Goal: Task Accomplishment & Management: Use online tool/utility

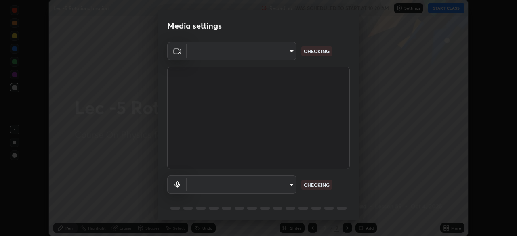
scroll to position [29, 0]
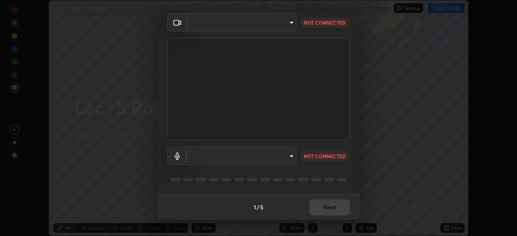
type input "bba66c41345857dcc9a6d4c580dc01eb5c8f13e357e582705132971b55534d29"
type input "f8a720cdb5714c7d168288ba46c5762ce5d2b0439a45e58062ea702f50affb6e"
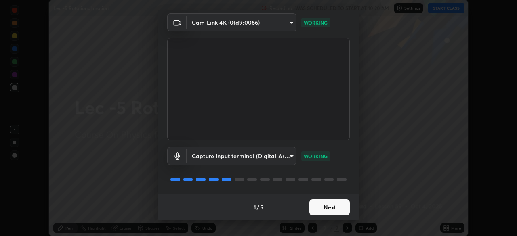
click at [326, 208] on button "Next" at bounding box center [329, 208] width 40 height 16
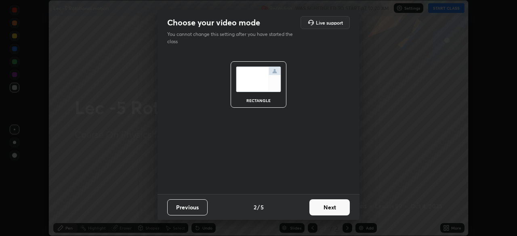
scroll to position [0, 0]
click at [328, 208] on button "Next" at bounding box center [329, 208] width 40 height 16
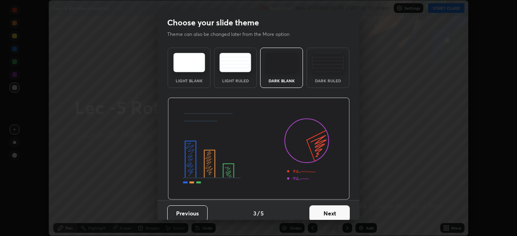
click at [327, 208] on button "Next" at bounding box center [329, 214] width 40 height 16
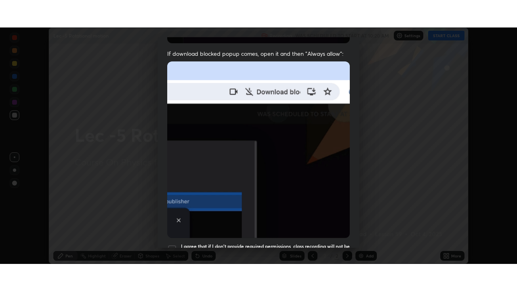
scroll to position [194, 0]
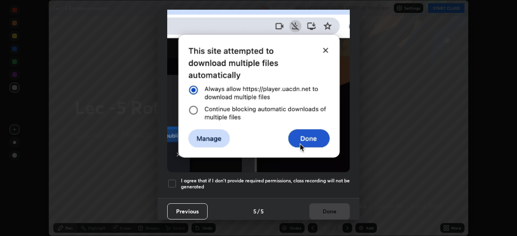
click at [171, 179] on div at bounding box center [172, 184] width 10 height 10
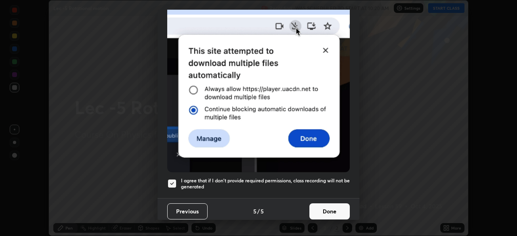
click at [317, 206] on button "Done" at bounding box center [329, 212] width 40 height 16
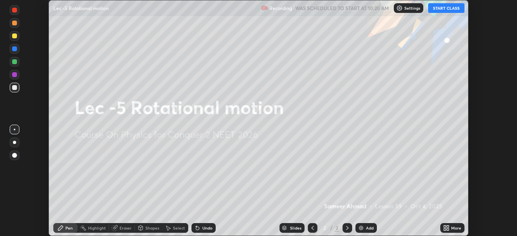
click at [446, 9] on button "START CLASS" at bounding box center [446, 8] width 36 height 10
click at [452, 228] on div "More" at bounding box center [456, 228] width 10 height 4
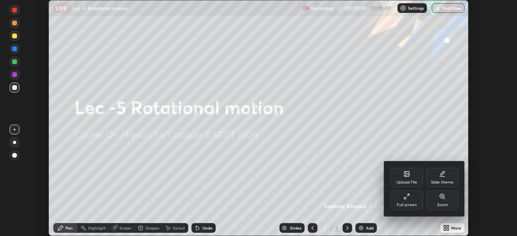
click at [407, 203] on div "Full screen" at bounding box center [407, 205] width 20 height 4
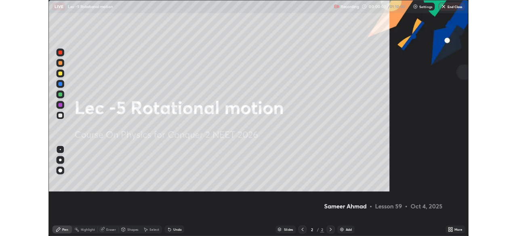
scroll to position [291, 517]
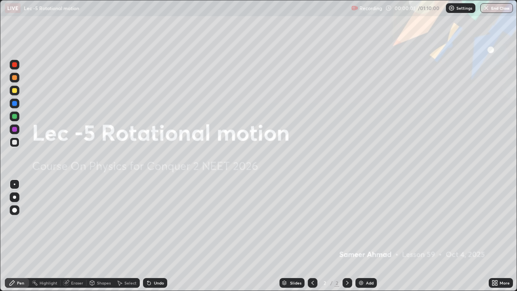
click at [368, 236] on div "Add" at bounding box center [370, 283] width 8 height 4
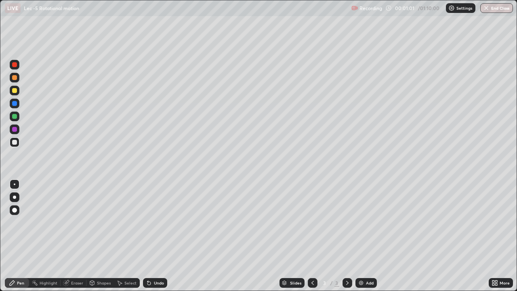
click at [156, 236] on div "Undo" at bounding box center [159, 283] width 10 height 4
click at [126, 236] on div "Select" at bounding box center [130, 283] width 12 height 4
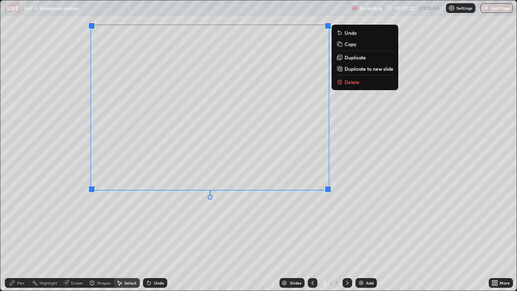
click at [166, 227] on div "0 ° Undo Copy Duplicate Duplicate to new slide Delete" at bounding box center [258, 145] width 516 height 290
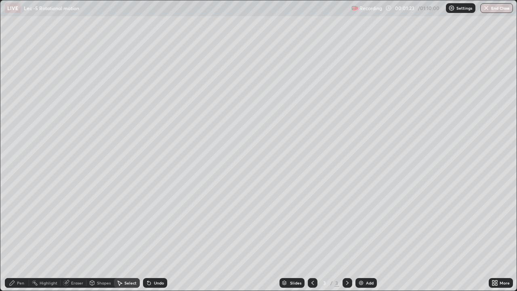
click at [17, 236] on div "Pen" at bounding box center [20, 283] width 7 height 4
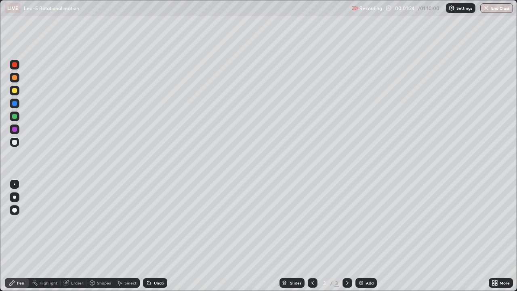
click at [124, 236] on div "Select" at bounding box center [130, 283] width 12 height 4
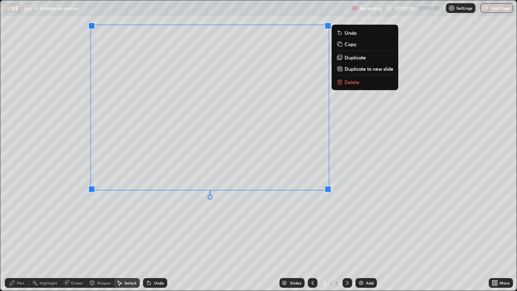
click at [351, 69] on p "Duplicate to new slide" at bounding box center [369, 68] width 49 height 6
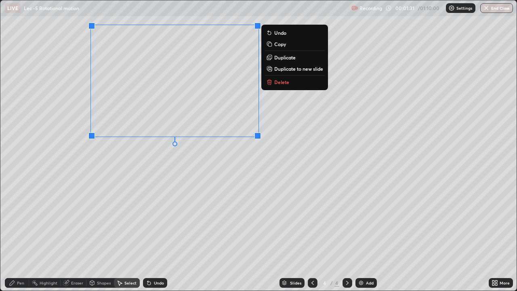
click at [15, 236] on div "Pen" at bounding box center [17, 283] width 24 height 10
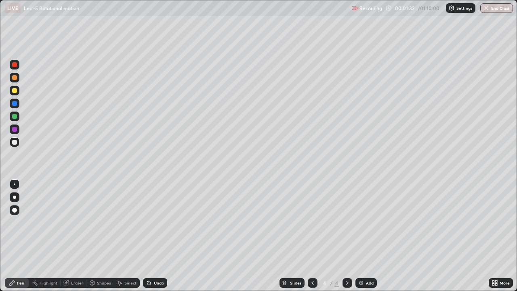
click at [15, 116] on div at bounding box center [14, 116] width 5 height 5
click at [76, 236] on div "Eraser" at bounding box center [77, 283] width 12 height 4
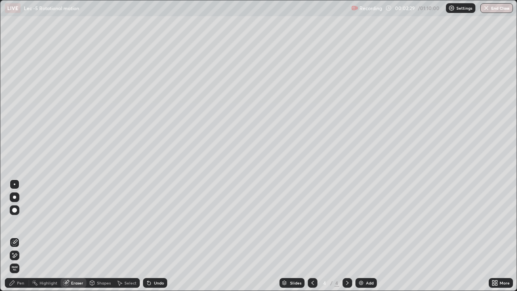
click at [17, 236] on div "Pen" at bounding box center [20, 283] width 7 height 4
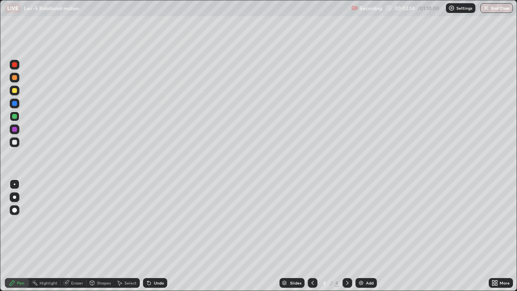
click at [156, 236] on div "Undo" at bounding box center [159, 283] width 10 height 4
click at [157, 236] on div "Undo" at bounding box center [159, 283] width 10 height 4
click at [156, 236] on div "Undo" at bounding box center [159, 283] width 10 height 4
click at [129, 236] on div "Select" at bounding box center [130, 283] width 12 height 4
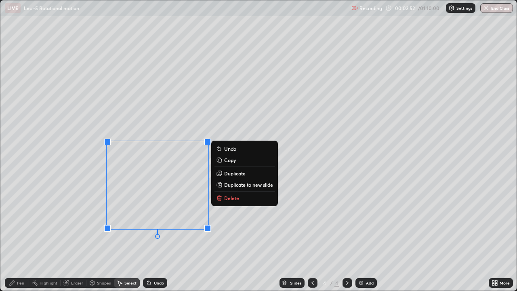
click at [15, 236] on div "Pen" at bounding box center [17, 283] width 24 height 10
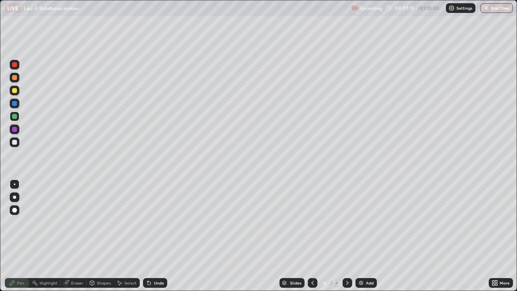
click at [312, 236] on icon at bounding box center [312, 283] width 6 height 6
click at [131, 236] on div "Select" at bounding box center [130, 283] width 12 height 4
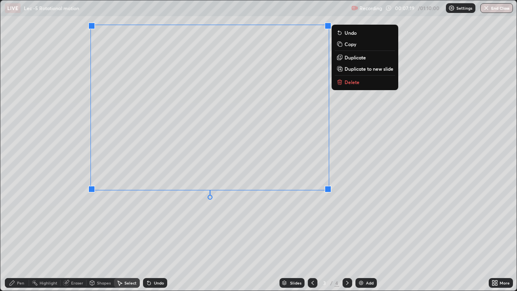
click at [345, 44] on p "Copy" at bounding box center [351, 44] width 12 height 6
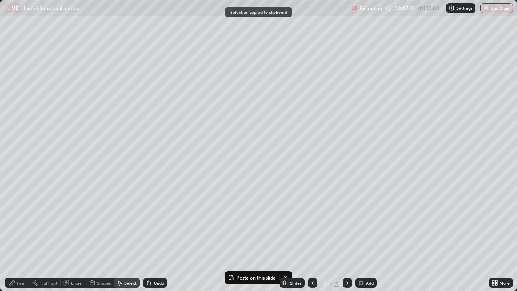
click at [347, 236] on icon at bounding box center [347, 283] width 6 height 6
click at [346, 236] on icon at bounding box center [347, 283] width 6 height 6
click at [345, 236] on div at bounding box center [348, 283] width 10 height 10
click at [366, 236] on div "Add" at bounding box center [366, 283] width 21 height 10
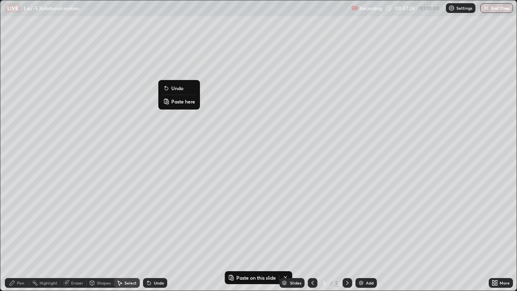
click at [174, 100] on p "Paste here" at bounding box center [183, 101] width 24 height 6
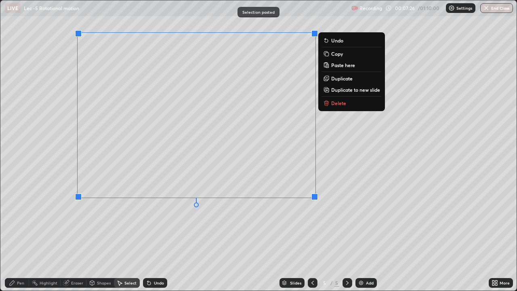
click at [19, 236] on div "Pen" at bounding box center [17, 283] width 24 height 10
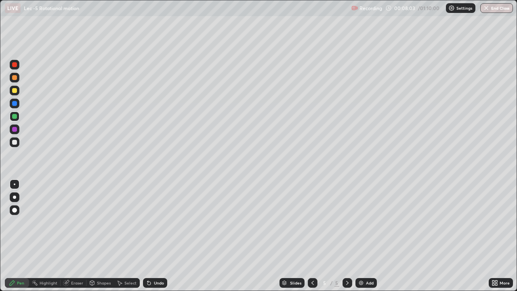
click at [151, 236] on div "Undo" at bounding box center [155, 283] width 24 height 10
click at [368, 236] on div "Add" at bounding box center [370, 283] width 8 height 4
click at [17, 141] on div at bounding box center [14, 142] width 5 height 5
click at [156, 236] on div "Undo" at bounding box center [155, 283] width 24 height 10
click at [156, 236] on div "Undo" at bounding box center [159, 283] width 10 height 4
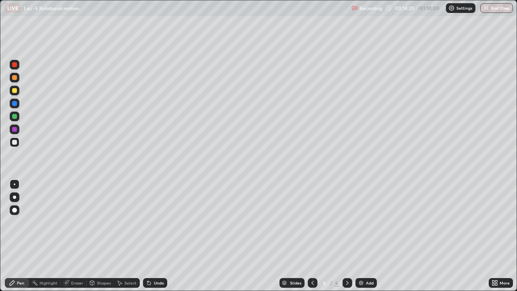
click at [369, 236] on div "Add" at bounding box center [370, 283] width 8 height 4
click at [19, 236] on div "Pen" at bounding box center [20, 283] width 7 height 4
click at [14, 144] on div at bounding box center [14, 142] width 5 height 5
click at [75, 236] on div "Eraser" at bounding box center [77, 283] width 12 height 4
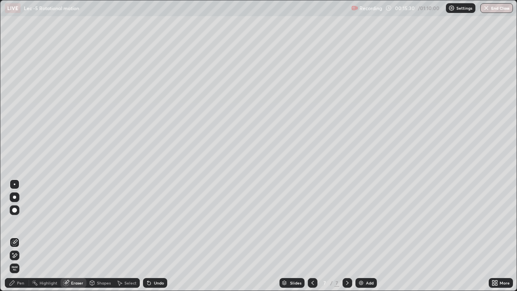
click at [14, 236] on icon at bounding box center [12, 283] width 6 height 6
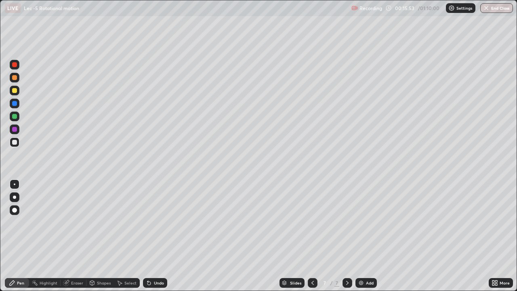
click at [15, 119] on div at bounding box center [15, 117] width 10 height 10
click at [155, 236] on div "Undo" at bounding box center [155, 283] width 24 height 10
click at [154, 236] on div "Undo" at bounding box center [155, 283] width 24 height 10
click at [153, 236] on div "Undo" at bounding box center [155, 283] width 24 height 10
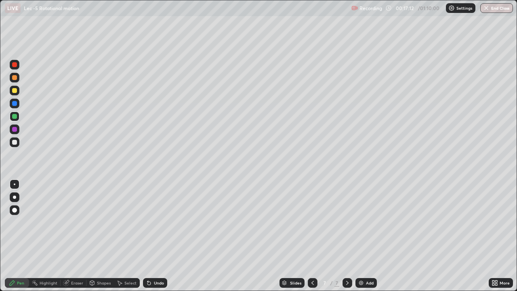
click at [150, 236] on div "Undo" at bounding box center [155, 283] width 24 height 10
click at [152, 236] on div "Undo" at bounding box center [155, 283] width 24 height 10
click at [158, 236] on div "Undo" at bounding box center [155, 283] width 24 height 10
click at [155, 236] on div "Undo" at bounding box center [159, 283] width 10 height 4
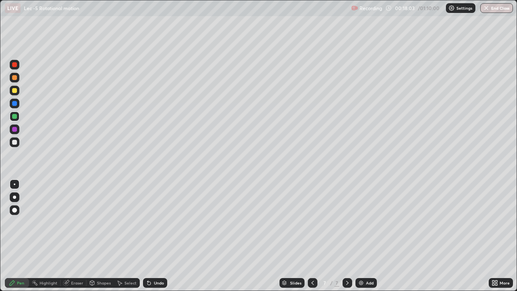
click at [155, 236] on div "Undo" at bounding box center [159, 283] width 10 height 4
click at [160, 236] on div "Undo" at bounding box center [159, 283] width 10 height 4
click at [156, 236] on div "Undo" at bounding box center [159, 283] width 10 height 4
click at [366, 236] on div "Add" at bounding box center [370, 283] width 8 height 4
click at [14, 142] on div at bounding box center [14, 142] width 5 height 5
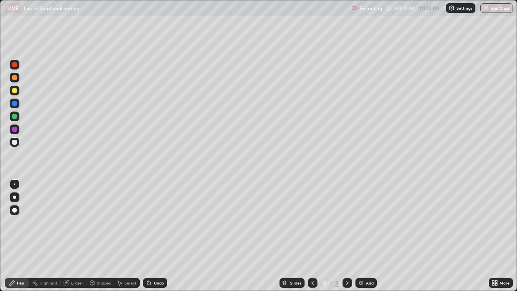
click at [155, 236] on div "Undo" at bounding box center [159, 283] width 10 height 4
click at [15, 116] on div at bounding box center [14, 116] width 5 height 5
click at [154, 236] on div "Undo" at bounding box center [159, 283] width 10 height 4
click at [152, 236] on div "Undo" at bounding box center [155, 283] width 24 height 10
click at [127, 236] on div "Select" at bounding box center [127, 283] width 26 height 10
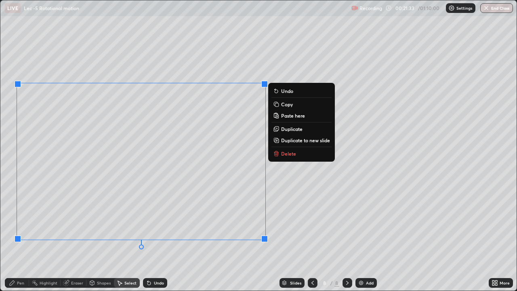
click at [14, 236] on icon at bounding box center [12, 283] width 6 height 6
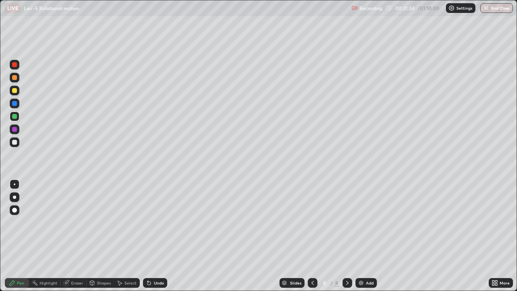
click at [12, 143] on div at bounding box center [14, 142] width 5 height 5
click at [124, 236] on div "Select" at bounding box center [130, 283] width 12 height 4
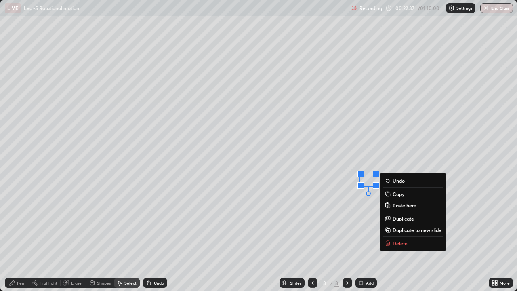
click at [18, 236] on div "Pen" at bounding box center [20, 283] width 7 height 4
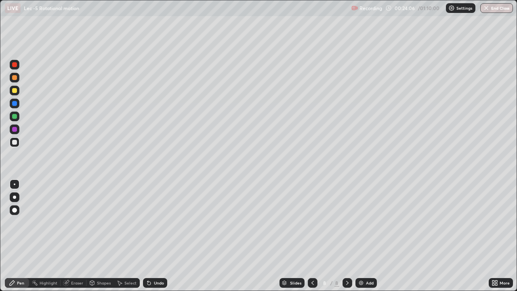
click at [156, 236] on div "Undo" at bounding box center [159, 283] width 10 height 4
click at [362, 236] on img at bounding box center [361, 283] width 6 height 6
click at [15, 143] on div at bounding box center [14, 142] width 5 height 5
click at [69, 236] on div "Eraser" at bounding box center [74, 283] width 26 height 10
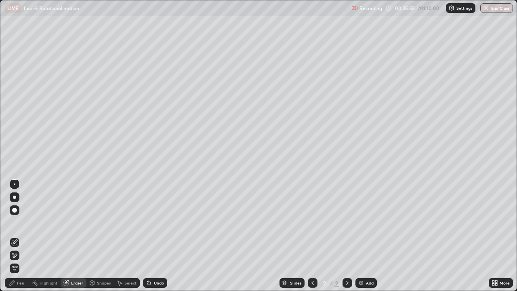
click at [8, 236] on div "Pen" at bounding box center [17, 283] width 24 height 10
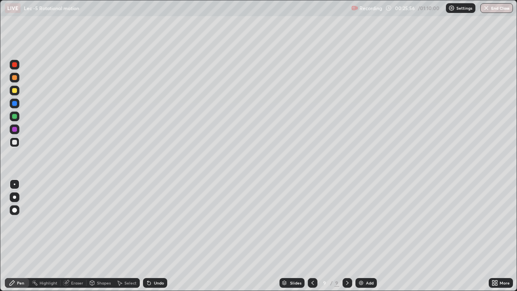
click at [15, 116] on div at bounding box center [14, 116] width 5 height 5
click at [154, 236] on div "Undo" at bounding box center [159, 283] width 10 height 4
click at [364, 236] on div "Add" at bounding box center [366, 283] width 21 height 10
click at [15, 142] on div at bounding box center [14, 142] width 5 height 5
click at [369, 236] on div "Add" at bounding box center [370, 283] width 8 height 4
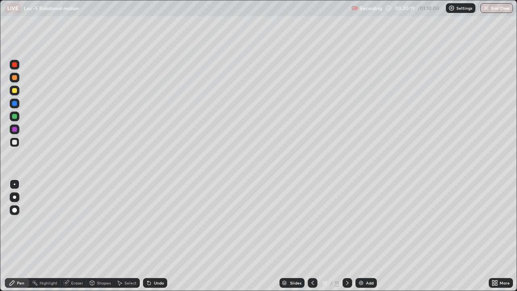
click at [16, 143] on div at bounding box center [14, 142] width 5 height 5
click at [124, 236] on div "Select" at bounding box center [130, 283] width 12 height 4
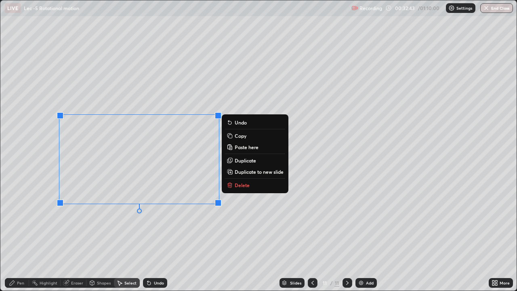
click at [240, 185] on p "Delete" at bounding box center [242, 185] width 15 height 6
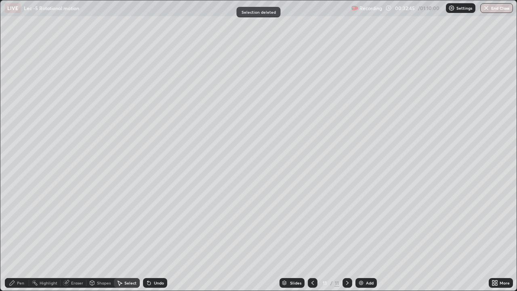
click at [18, 236] on div "Pen" at bounding box center [20, 283] width 7 height 4
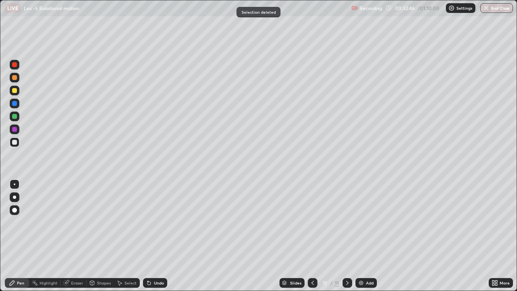
click at [16, 143] on div at bounding box center [14, 142] width 5 height 5
click at [152, 236] on div "Undo" at bounding box center [155, 283] width 24 height 10
click at [364, 236] on div "Add" at bounding box center [366, 283] width 21 height 10
click at [16, 116] on div at bounding box center [14, 116] width 5 height 5
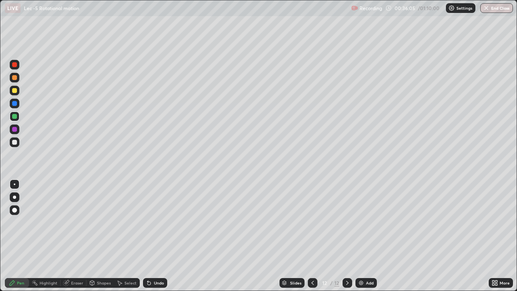
click at [154, 236] on div "Undo" at bounding box center [159, 283] width 10 height 4
click at [127, 236] on div "Select" at bounding box center [130, 283] width 12 height 4
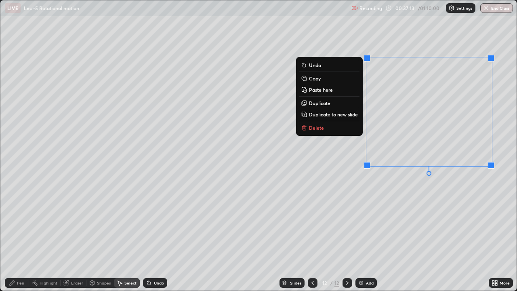
click at [314, 129] on p "Delete" at bounding box center [316, 127] width 15 height 6
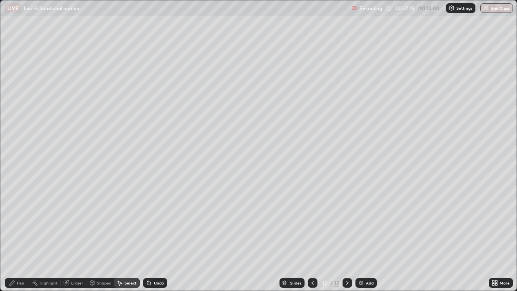
click at [15, 236] on div "Pen" at bounding box center [17, 283] width 24 height 10
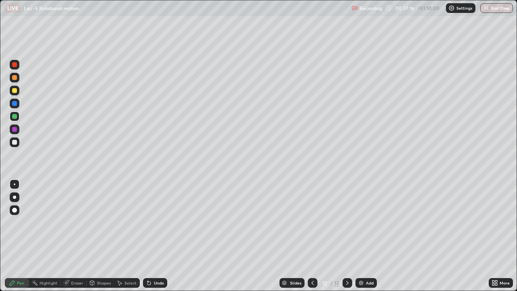
click at [15, 143] on div at bounding box center [14, 142] width 5 height 5
click at [123, 236] on div "Select" at bounding box center [127, 283] width 26 height 10
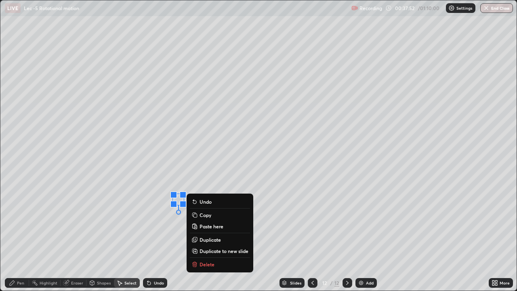
click at [11, 236] on div "Pen" at bounding box center [17, 283] width 24 height 10
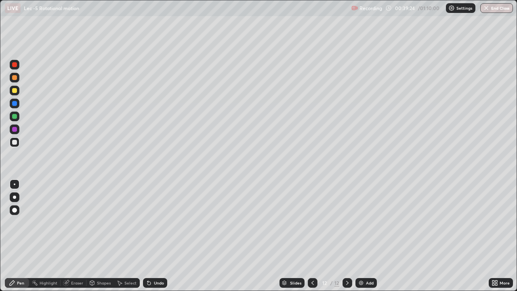
click at [75, 236] on div "Eraser" at bounding box center [77, 283] width 12 height 4
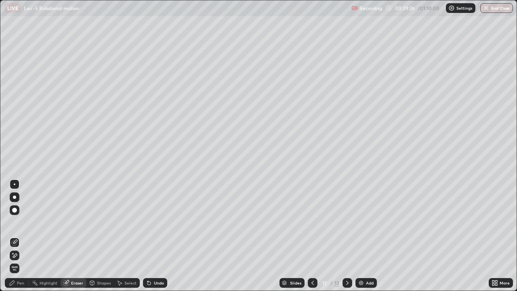
click at [14, 236] on icon at bounding box center [12, 283] width 6 height 6
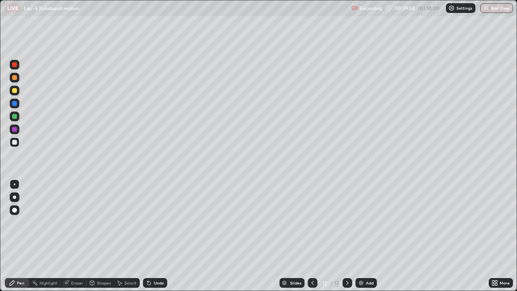
click at [75, 236] on div "Eraser" at bounding box center [77, 283] width 12 height 4
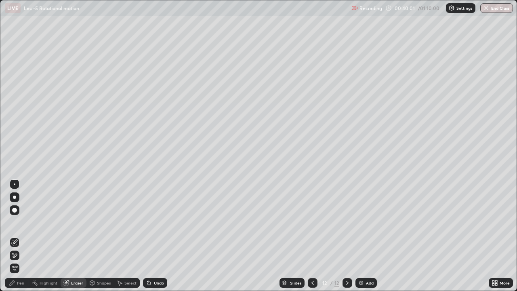
click at [19, 236] on div "Pen" at bounding box center [20, 283] width 7 height 4
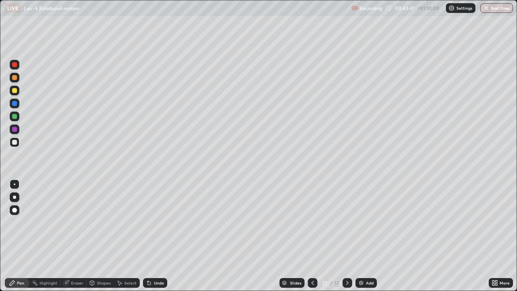
click at [367, 236] on div "Add" at bounding box center [370, 283] width 8 height 4
click at [13, 116] on div at bounding box center [14, 116] width 5 height 5
click at [154, 236] on div "Undo" at bounding box center [159, 283] width 10 height 4
click at [155, 236] on div "Undo" at bounding box center [159, 283] width 10 height 4
click at [155, 236] on div "Undo" at bounding box center [155, 283] width 24 height 10
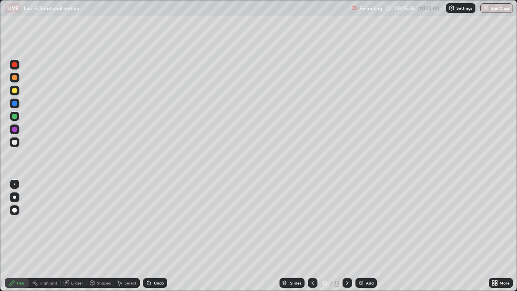
click at [156, 236] on div "Undo" at bounding box center [155, 283] width 24 height 10
click at [398, 236] on div "Slides 13 / 13 Add" at bounding box center [328, 283] width 322 height 16
click at [156, 236] on div "Undo" at bounding box center [159, 283] width 10 height 4
click at [152, 236] on div "Undo" at bounding box center [155, 283] width 24 height 10
click at [369, 236] on div "Add" at bounding box center [370, 283] width 8 height 4
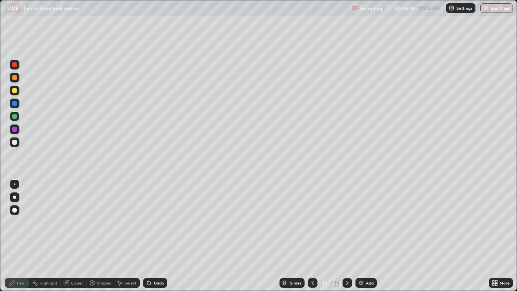
click at [125, 236] on div "Select" at bounding box center [127, 283] width 26 height 10
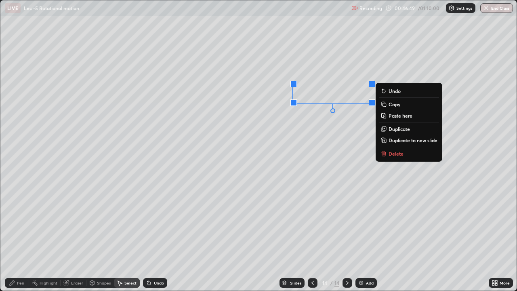
click at [15, 236] on icon at bounding box center [12, 283] width 6 height 6
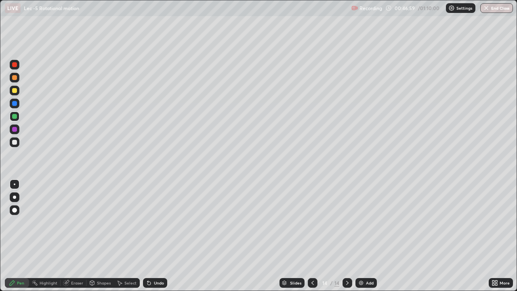
click at [150, 236] on div "Undo" at bounding box center [155, 283] width 24 height 10
click at [371, 236] on div "Add" at bounding box center [366, 283] width 21 height 10
click at [14, 141] on div at bounding box center [14, 142] width 5 height 5
click at [77, 236] on div "Eraser" at bounding box center [77, 283] width 12 height 4
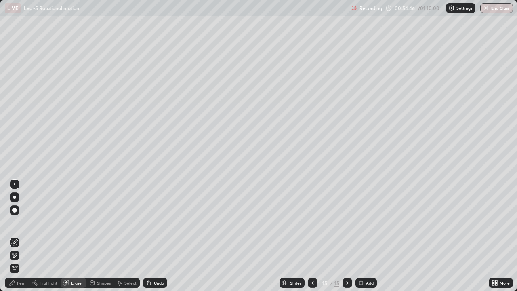
click at [19, 236] on div "Pen" at bounding box center [17, 283] width 24 height 10
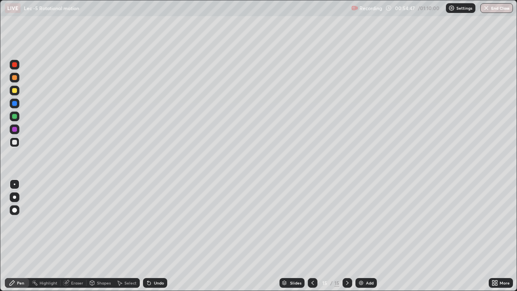
click at [19, 118] on div at bounding box center [15, 117] width 10 height 10
click at [15, 145] on div at bounding box center [15, 142] width 10 height 10
click at [126, 236] on div "Select" at bounding box center [130, 283] width 12 height 4
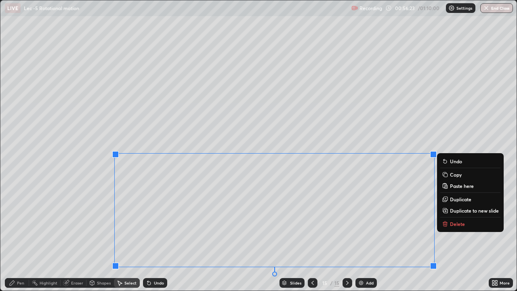
click at [460, 212] on p "Duplicate to new slide" at bounding box center [474, 210] width 49 height 6
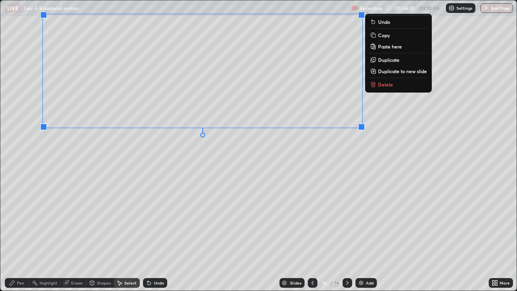
click at [72, 236] on div "Eraser" at bounding box center [74, 283] width 26 height 10
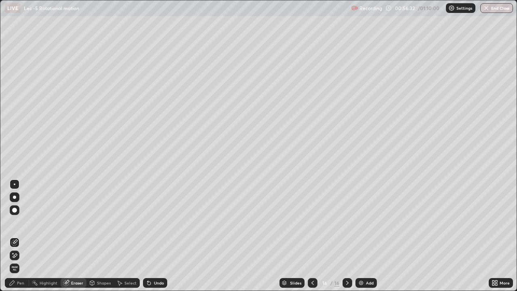
click at [16, 236] on div "Pen" at bounding box center [17, 283] width 24 height 10
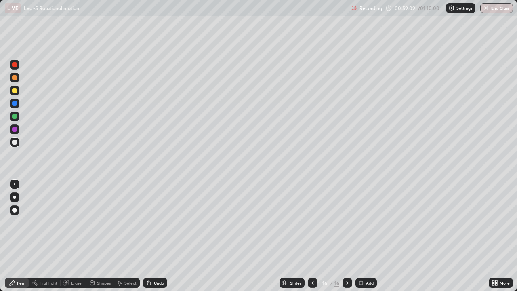
click at [372, 236] on div "Add" at bounding box center [370, 283] width 8 height 4
click at [77, 236] on div "Eraser" at bounding box center [77, 283] width 12 height 4
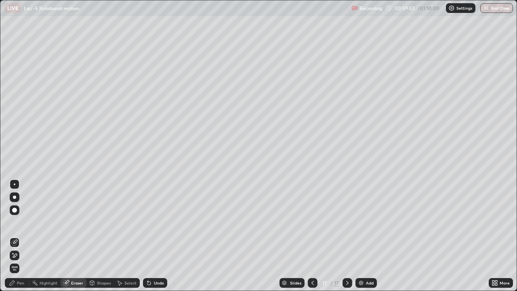
click at [17, 236] on div "Pen" at bounding box center [20, 283] width 7 height 4
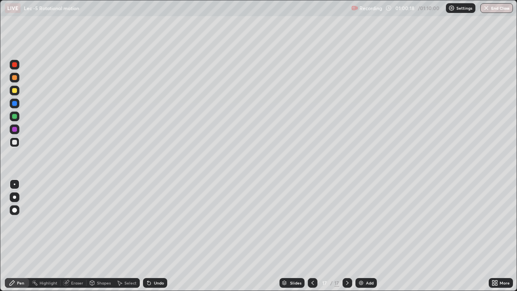
click at [125, 236] on div "Select" at bounding box center [130, 283] width 12 height 4
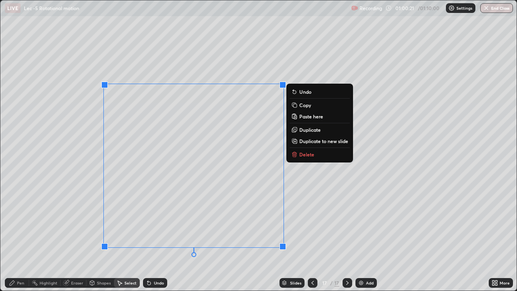
click at [21, 236] on div "Pen" at bounding box center [17, 283] width 24 height 10
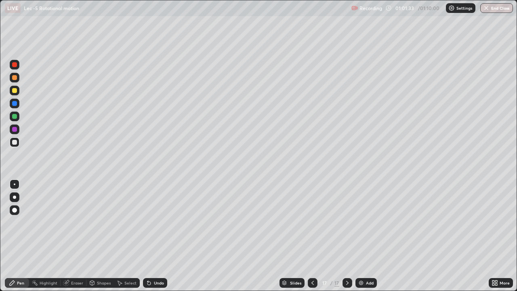
click at [70, 236] on div "Eraser" at bounding box center [74, 283] width 26 height 10
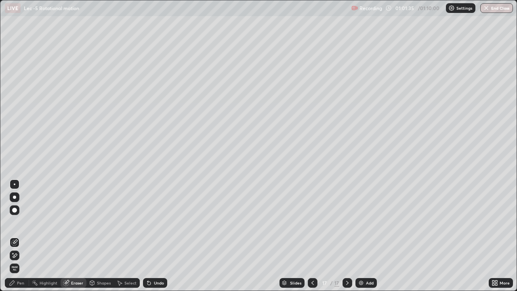
click at [14, 236] on icon at bounding box center [12, 283] width 6 height 6
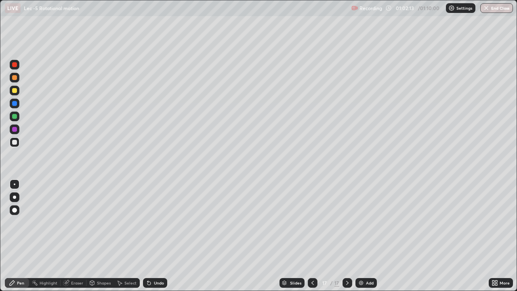
click at [125, 236] on div "Select" at bounding box center [130, 283] width 12 height 4
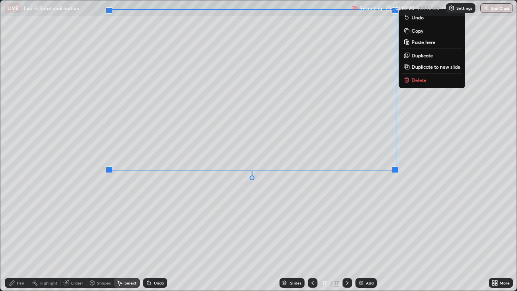
click at [15, 236] on div "Pen" at bounding box center [17, 283] width 24 height 10
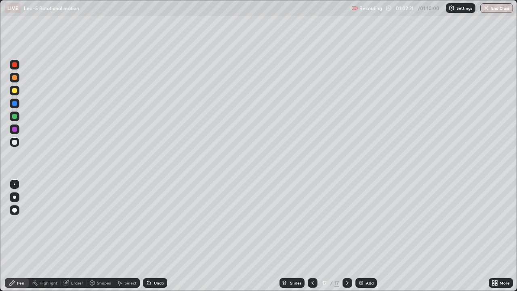
click at [15, 143] on div at bounding box center [14, 142] width 5 height 5
click at [368, 236] on div "Add" at bounding box center [366, 283] width 21 height 10
click at [370, 236] on div "Add" at bounding box center [370, 283] width 8 height 4
click at [121, 236] on icon at bounding box center [120, 283] width 4 height 5
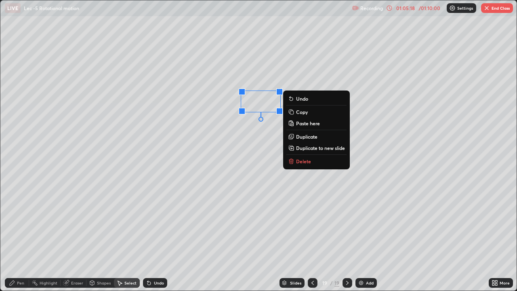
click at [14, 236] on icon at bounding box center [12, 283] width 6 height 6
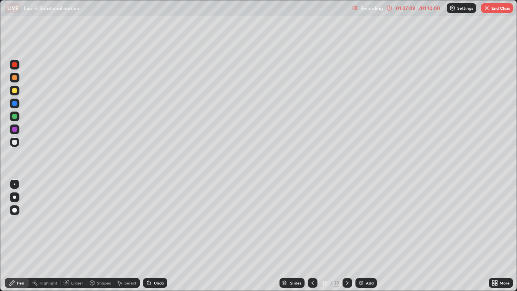
click at [364, 236] on div "Add" at bounding box center [366, 283] width 21 height 10
click at [360, 236] on img at bounding box center [361, 283] width 6 height 6
click at [125, 236] on div "Select" at bounding box center [130, 283] width 12 height 4
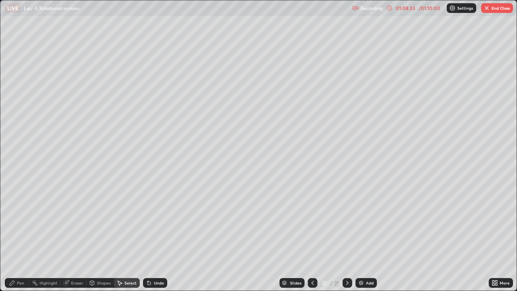
click at [16, 236] on div "Pen" at bounding box center [17, 283] width 24 height 10
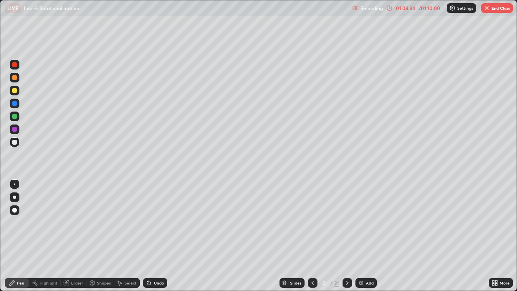
click at [15, 117] on div at bounding box center [14, 116] width 5 height 5
click at [154, 236] on div "Undo" at bounding box center [159, 283] width 10 height 4
click at [155, 236] on div "Undo" at bounding box center [159, 283] width 10 height 4
click at [126, 236] on div "Select" at bounding box center [130, 283] width 12 height 4
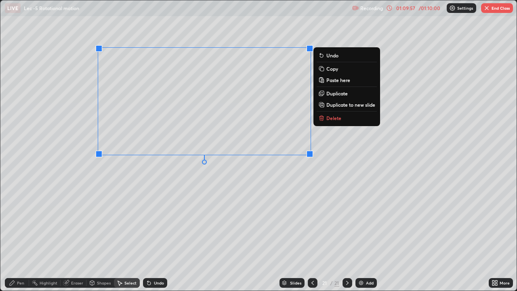
click at [334, 105] on p "Duplicate to new slide" at bounding box center [350, 104] width 49 height 6
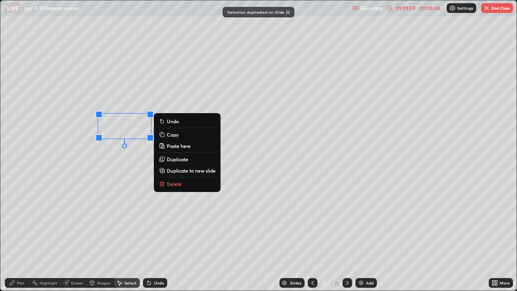
click at [175, 182] on p "Delete" at bounding box center [174, 184] width 15 height 6
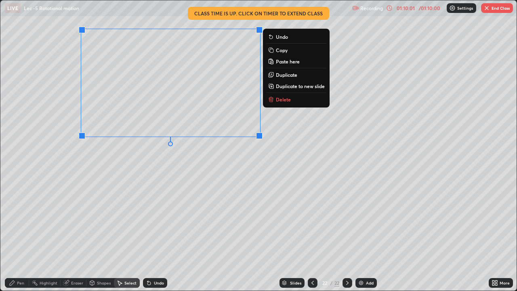
click at [14, 236] on icon at bounding box center [12, 283] width 6 height 6
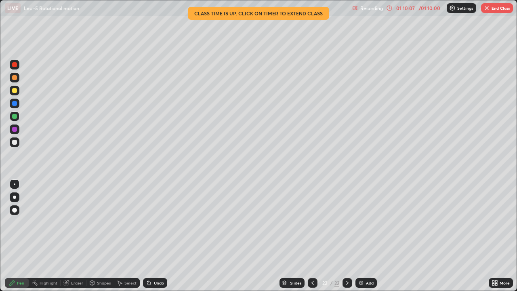
click at [156, 236] on div "Undo" at bounding box center [159, 283] width 10 height 4
click at [158, 236] on div "Undo" at bounding box center [155, 283] width 24 height 10
click at [156, 236] on div "Undo" at bounding box center [155, 283] width 24 height 10
click at [154, 236] on div "Undo" at bounding box center [159, 283] width 10 height 4
click at [488, 8] on img "button" at bounding box center [487, 8] width 6 height 6
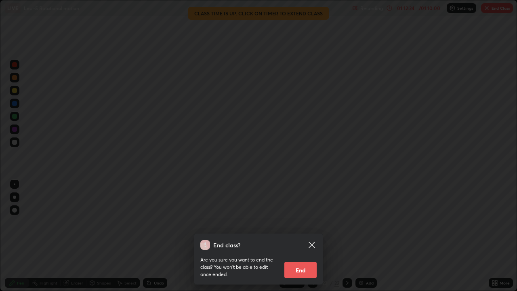
click at [298, 236] on button "End" at bounding box center [300, 270] width 32 height 16
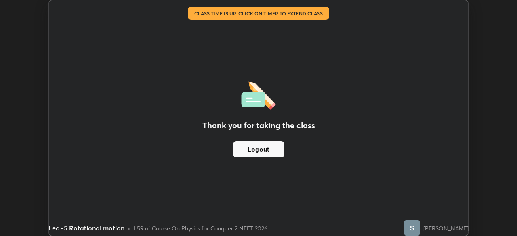
scroll to position [40163, 39882]
click at [260, 151] on button "Logout" at bounding box center [258, 149] width 51 height 16
click at [266, 152] on button "Logout" at bounding box center [258, 149] width 51 height 16
